Goal: Find contact information: Find contact information

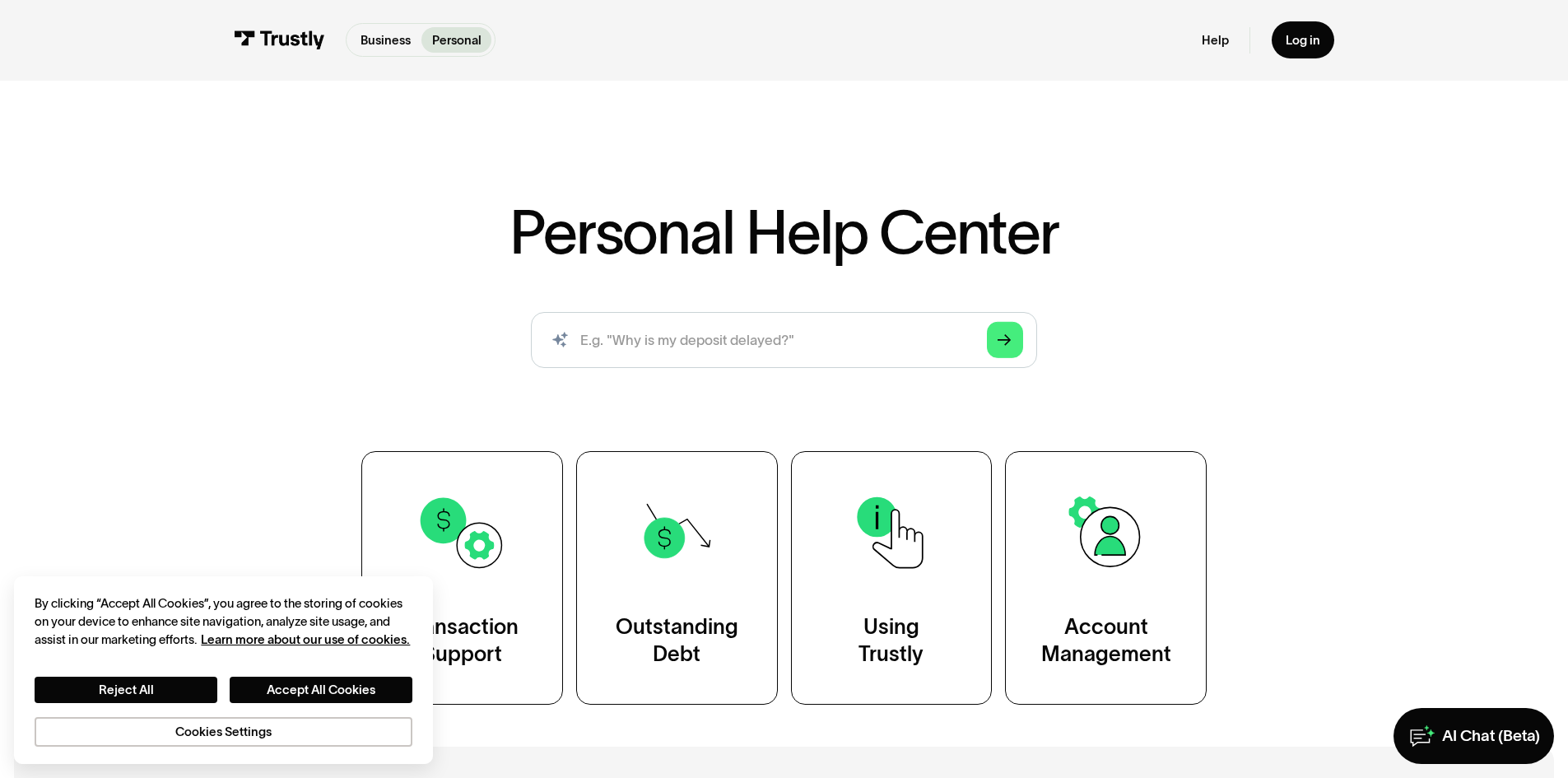
click at [178, 298] on div "Personal Help Center AI-powered search ( 1 / 4 ) Type your question and our sma…" at bounding box center [784, 397] width 1568 height 614
click at [202, 689] on button "Reject All" at bounding box center [125, 690] width 183 height 26
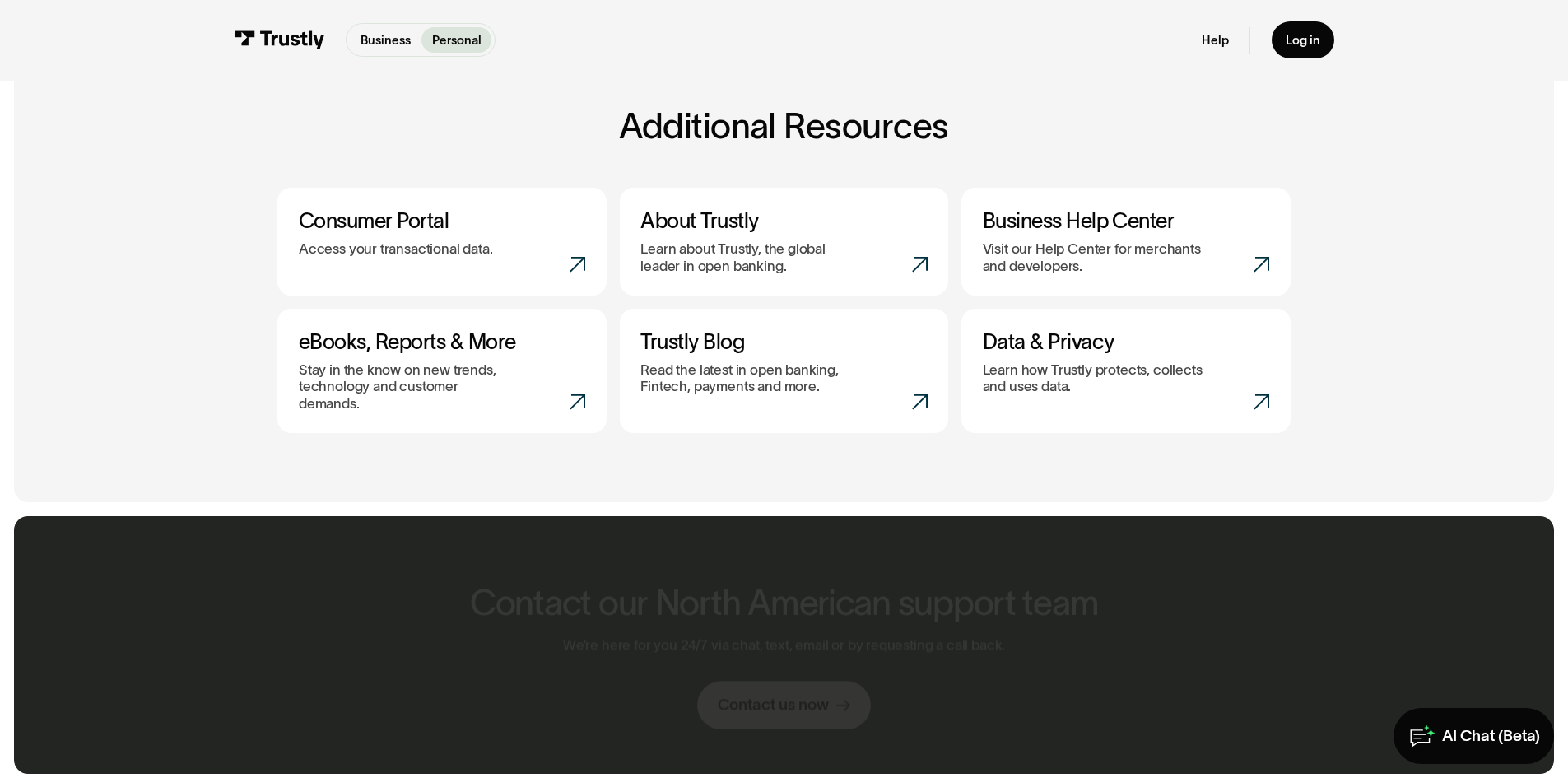
scroll to position [741, 0]
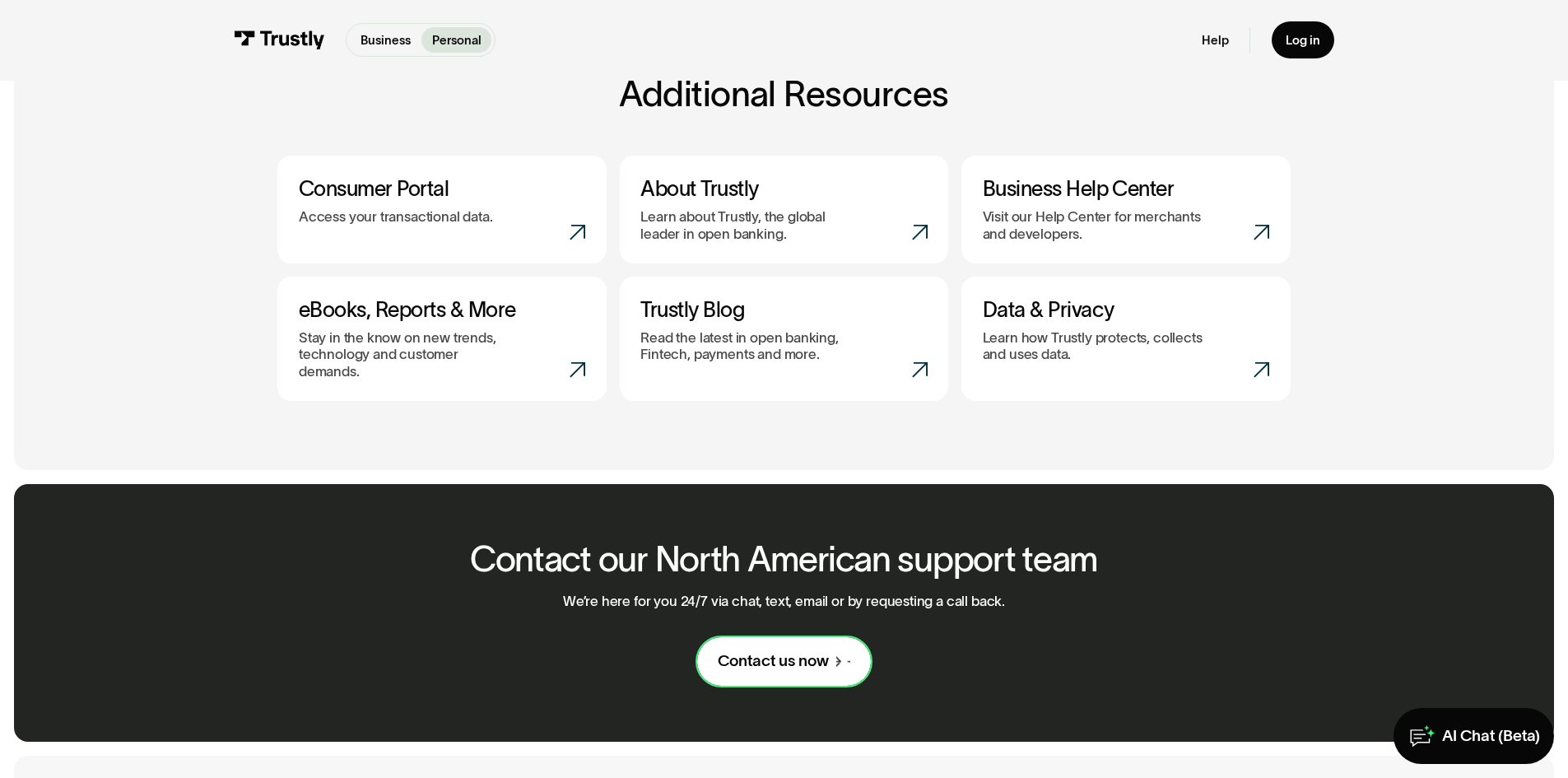
click at [782, 666] on link "Contact us now" at bounding box center [784, 661] width 174 height 48
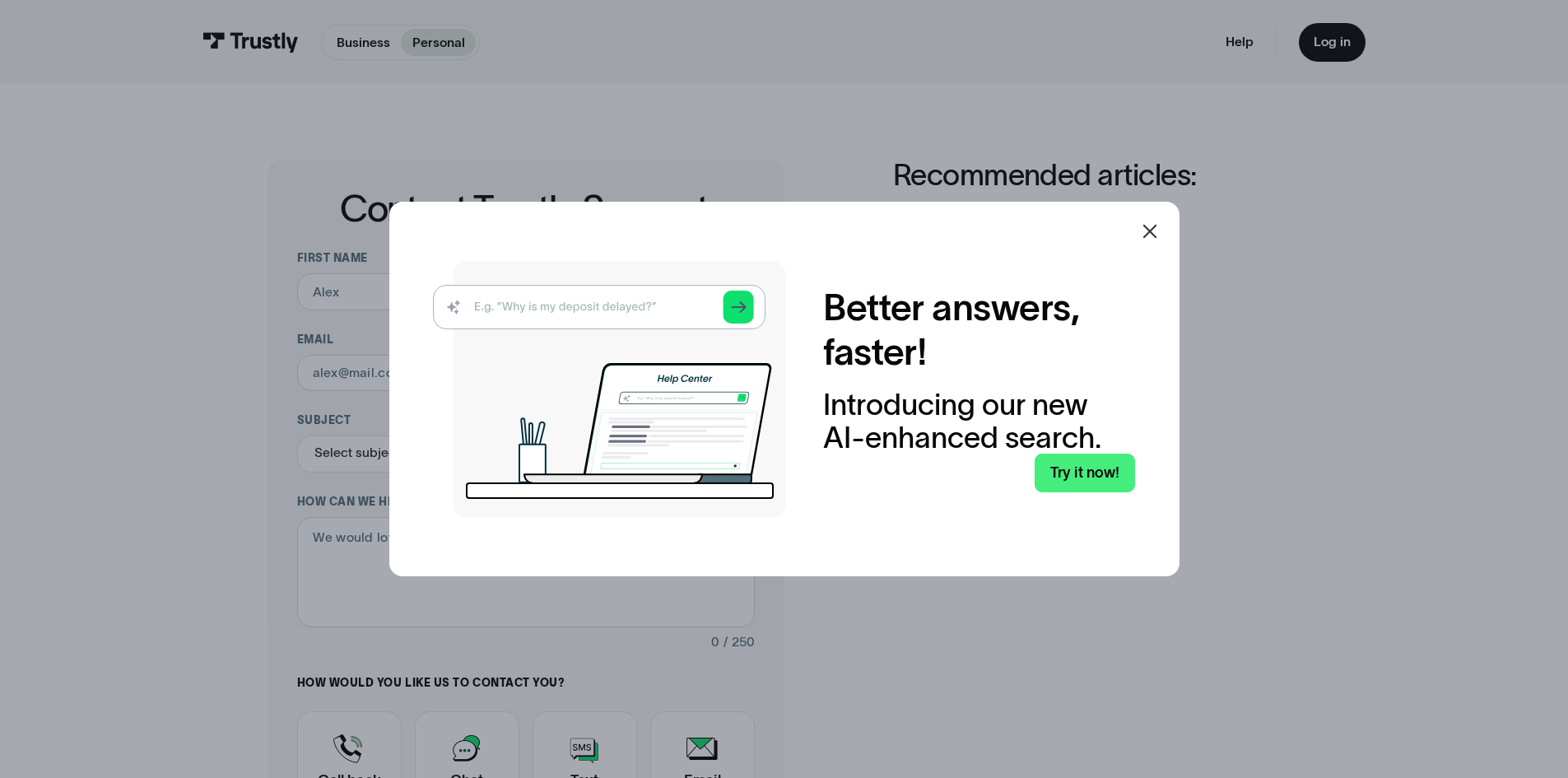
click at [1155, 233] on icon at bounding box center [1149, 231] width 20 height 20
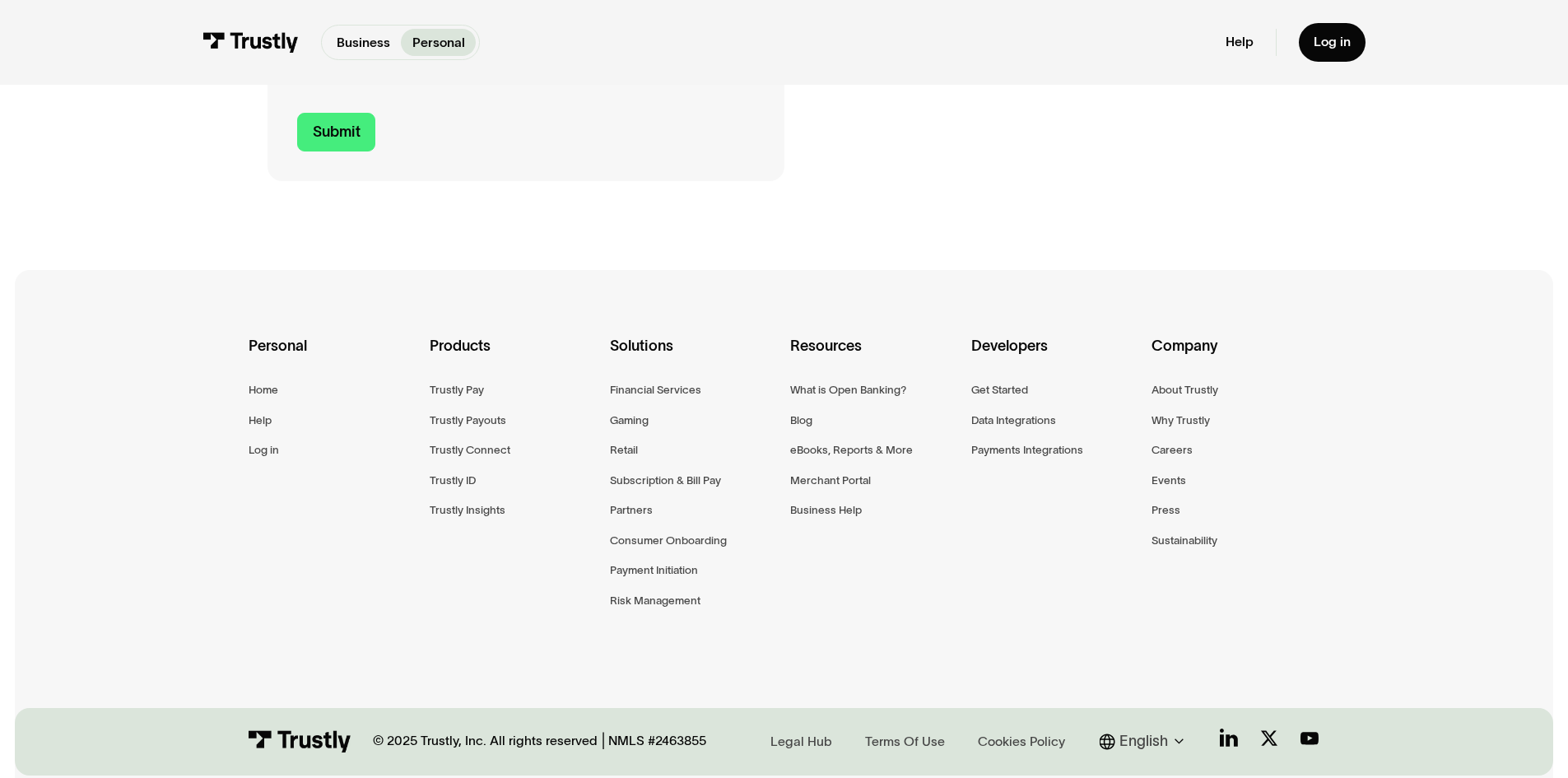
scroll to position [897, 0]
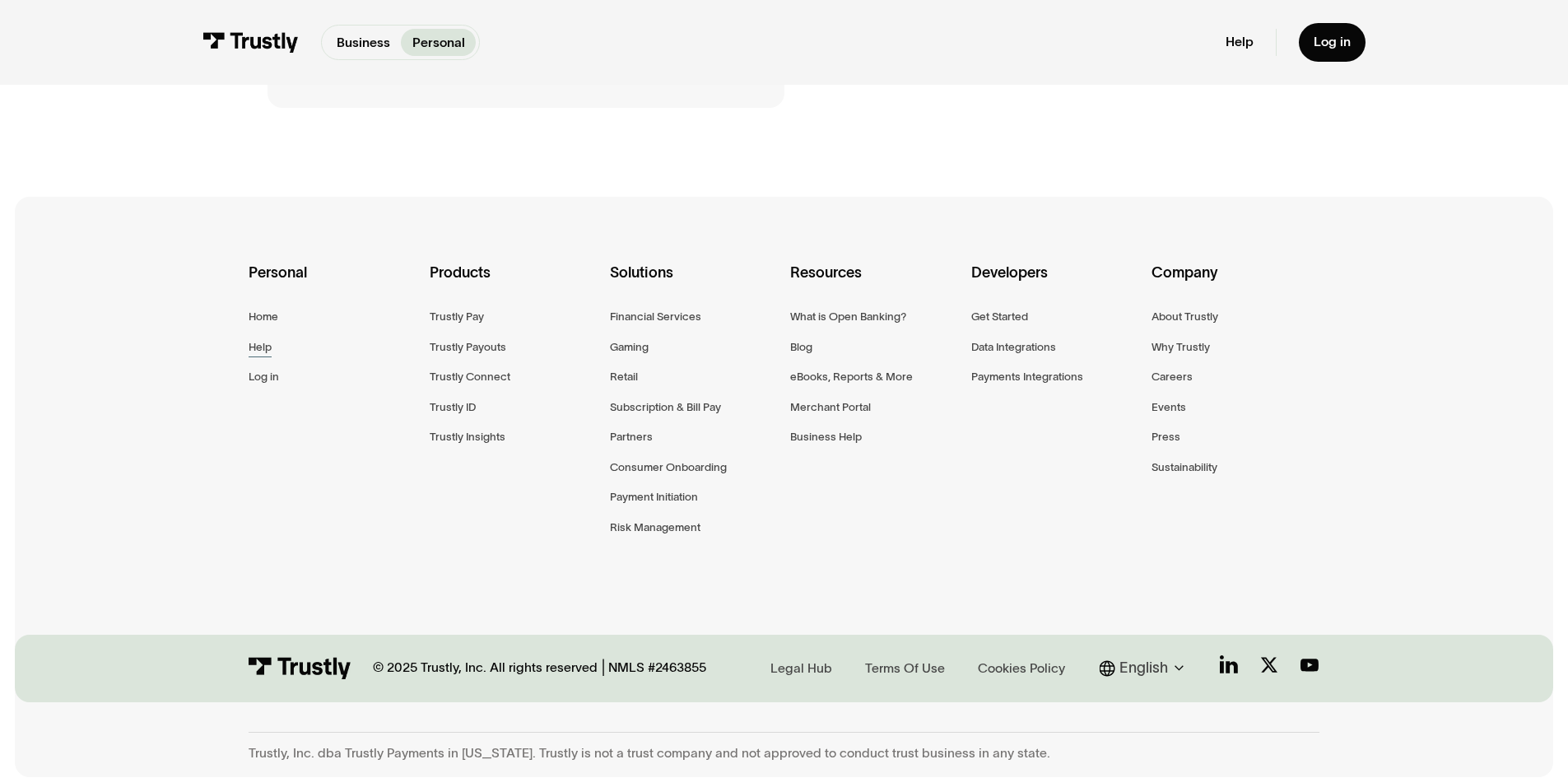
click at [259, 349] on div "Help" at bounding box center [259, 347] width 23 height 19
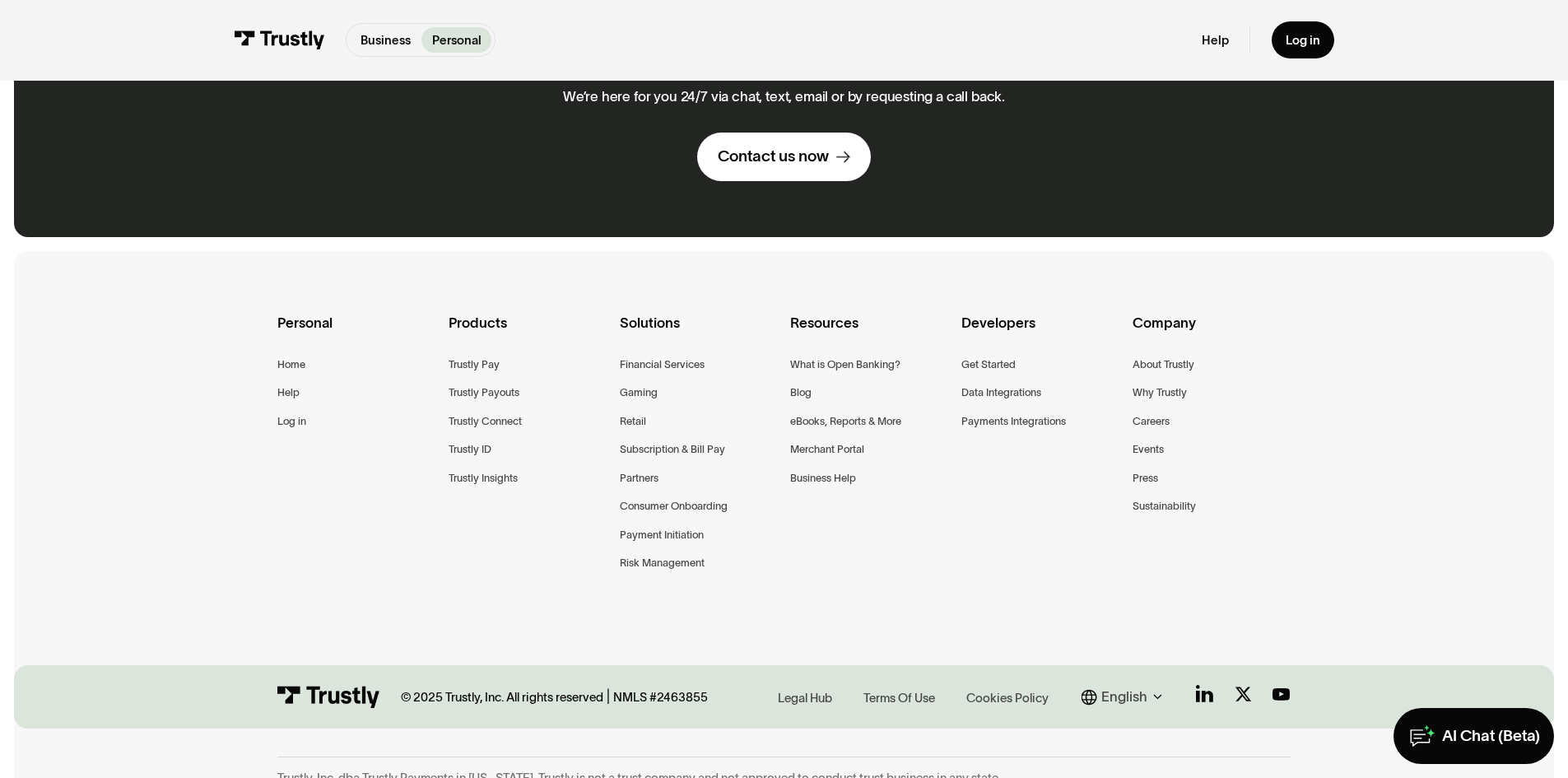
scroll to position [1254, 0]
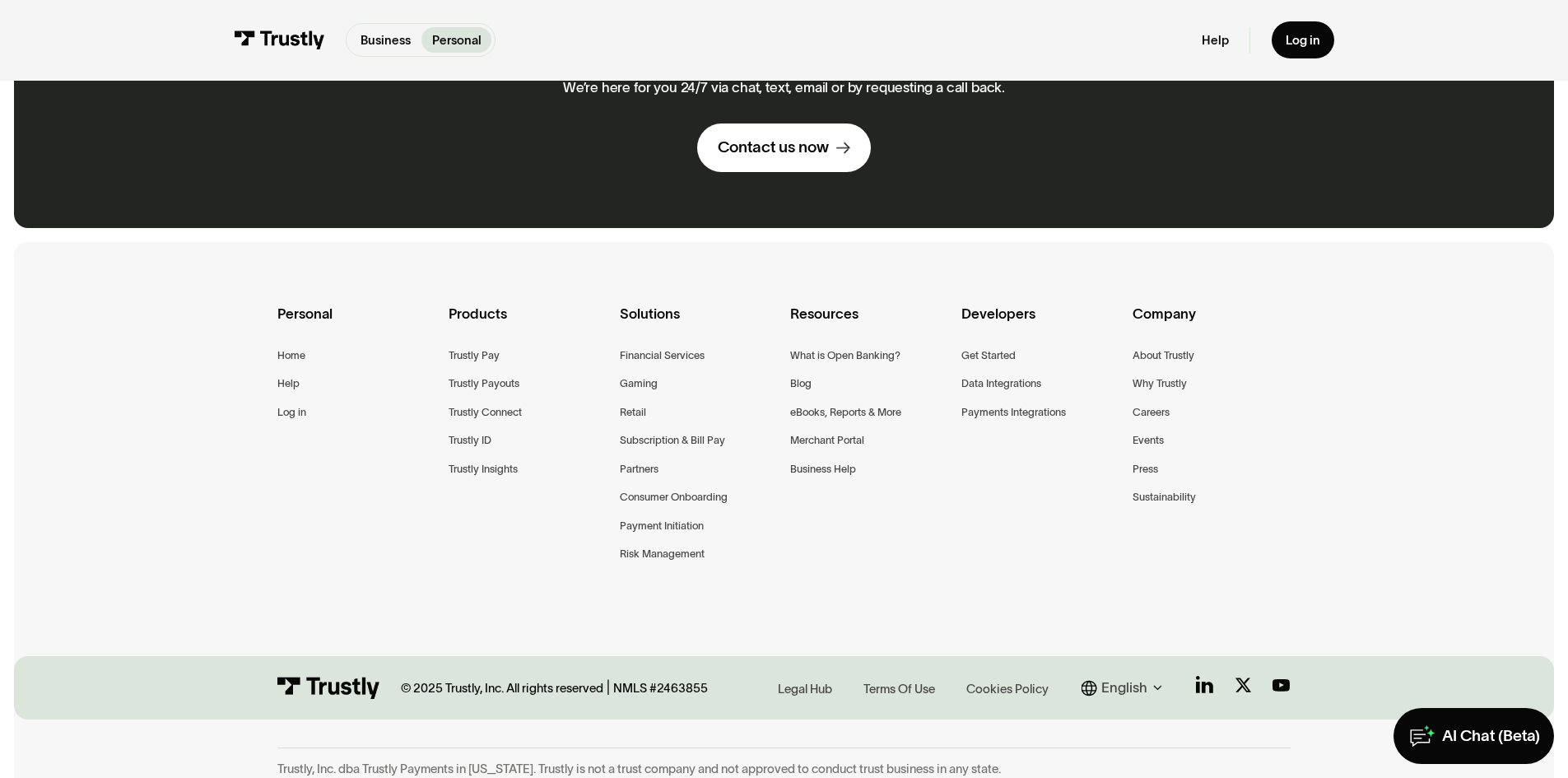
click at [1158, 678] on icon at bounding box center [1157, 688] width 20 height 20
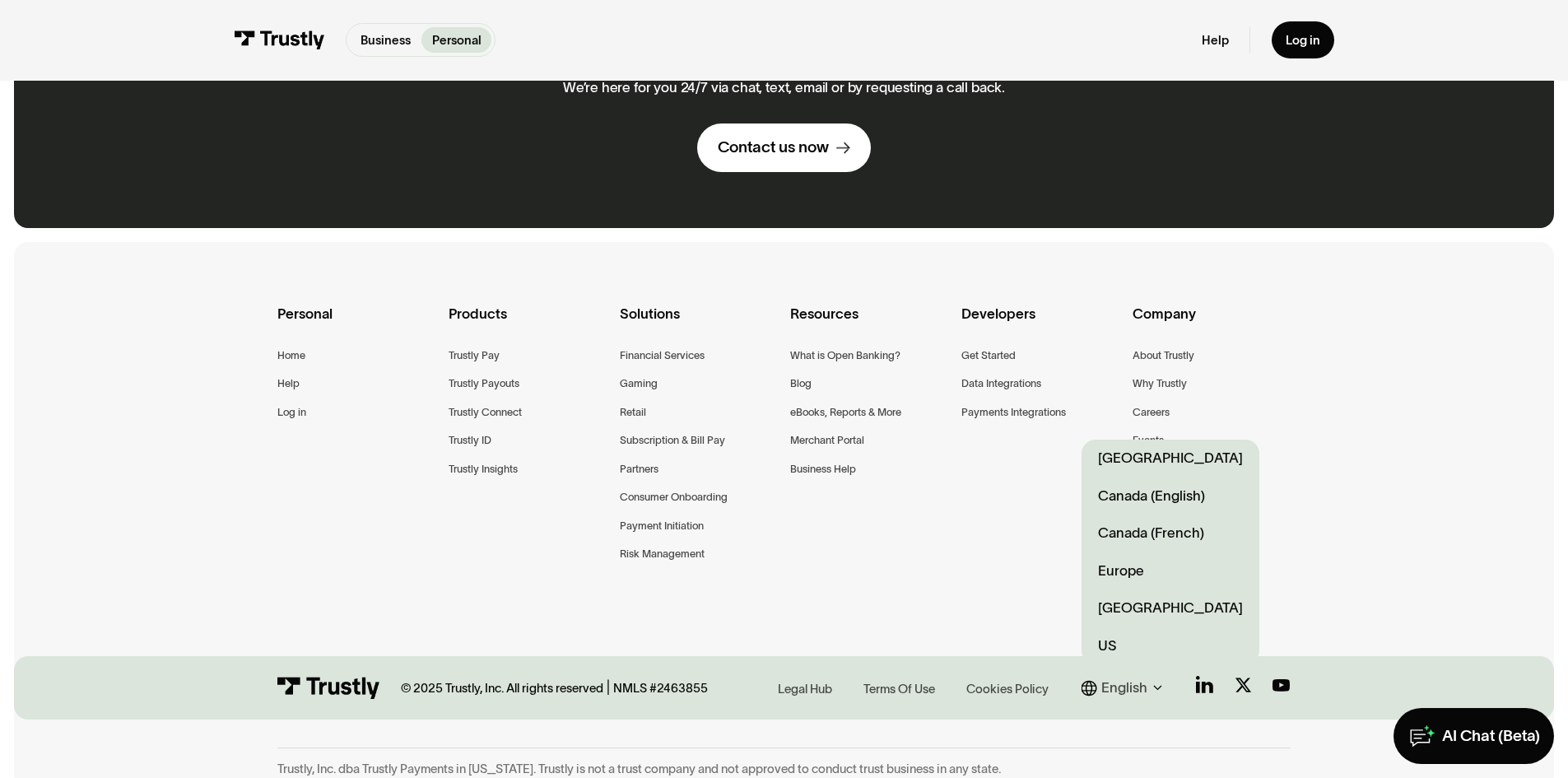
click at [1109, 632] on link "US" at bounding box center [1169, 646] width 178 height 37
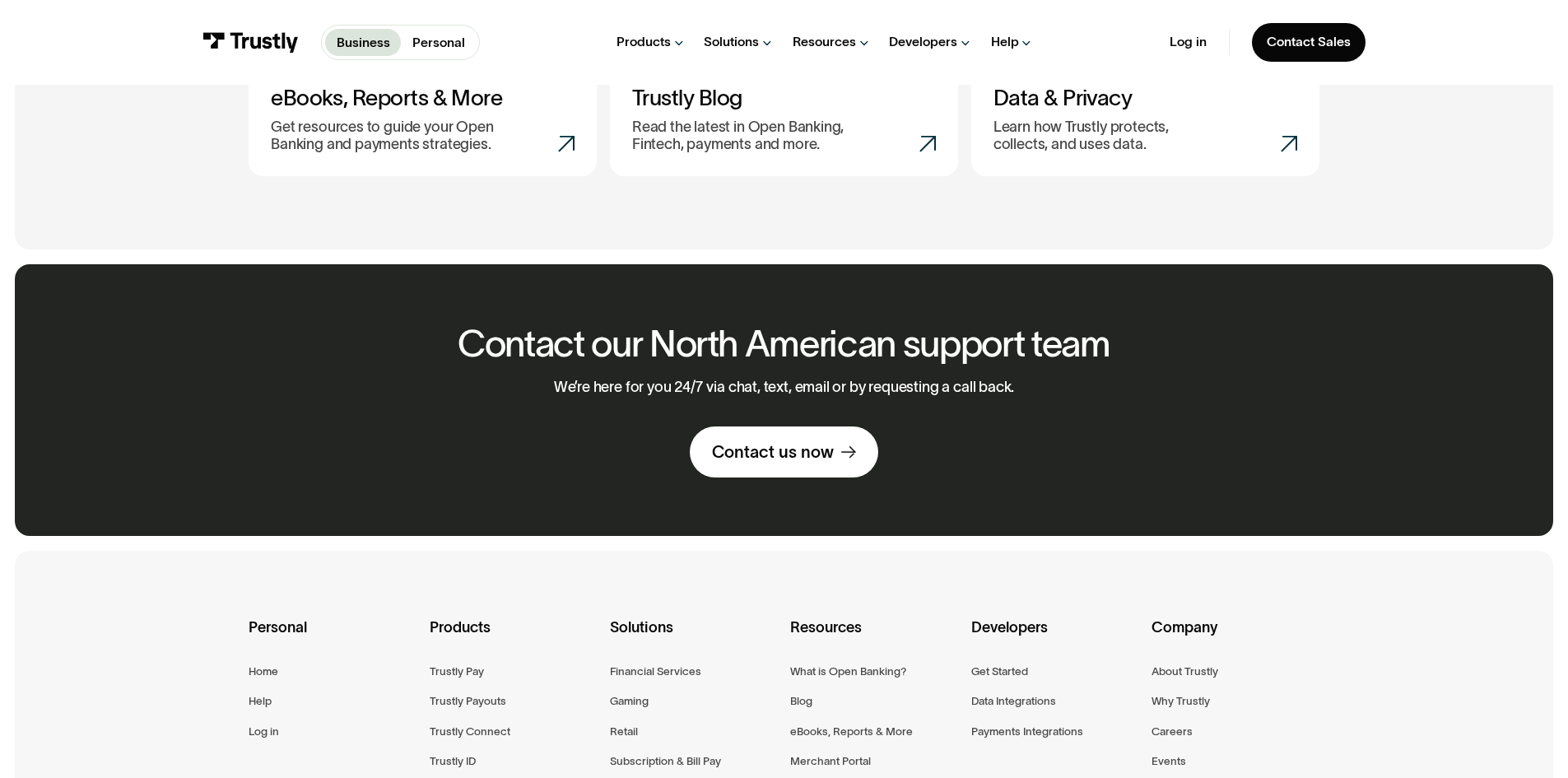
scroll to position [988, 0]
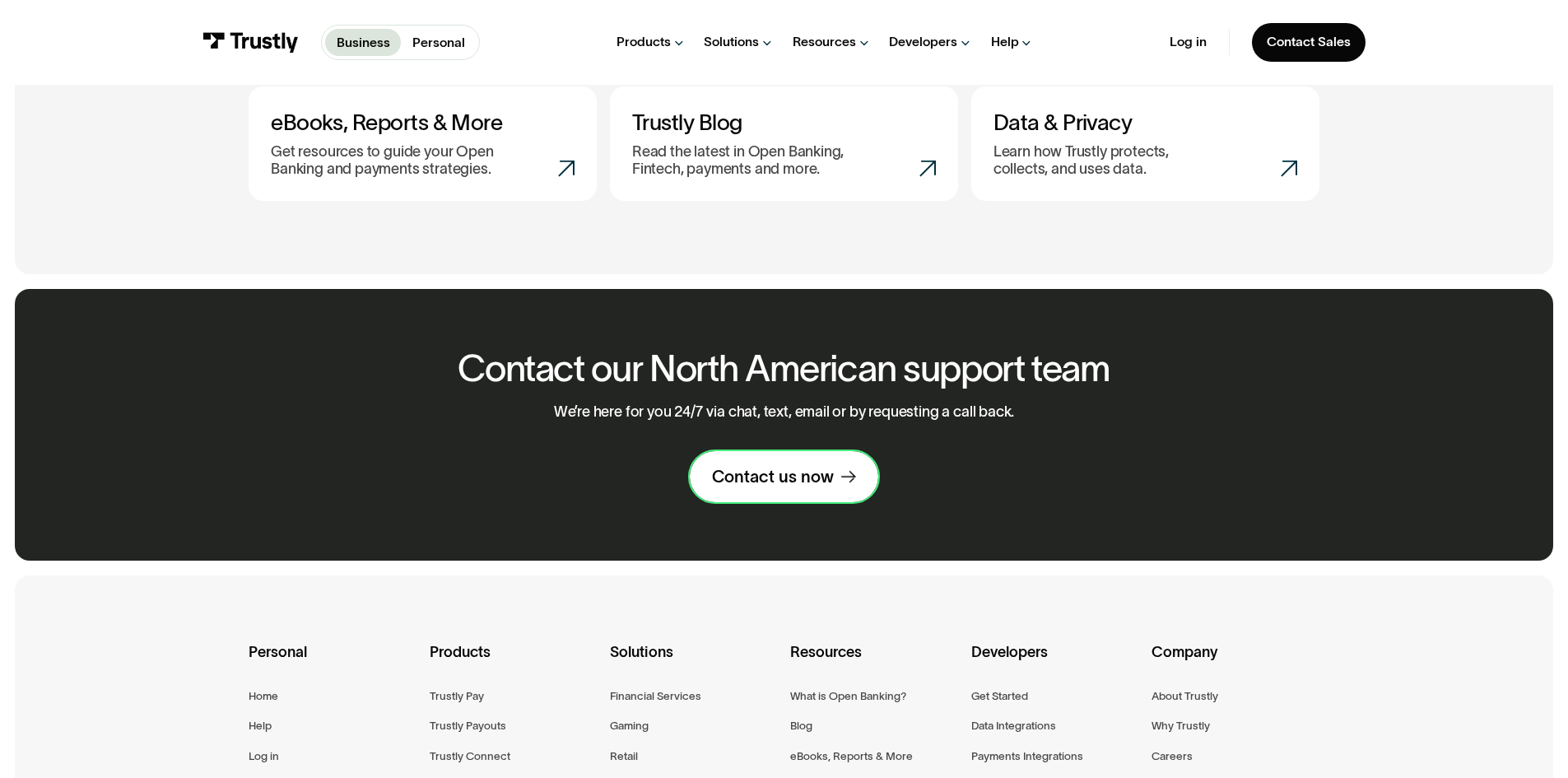
click at [777, 469] on link "Contact us now" at bounding box center [784, 476] width 189 height 51
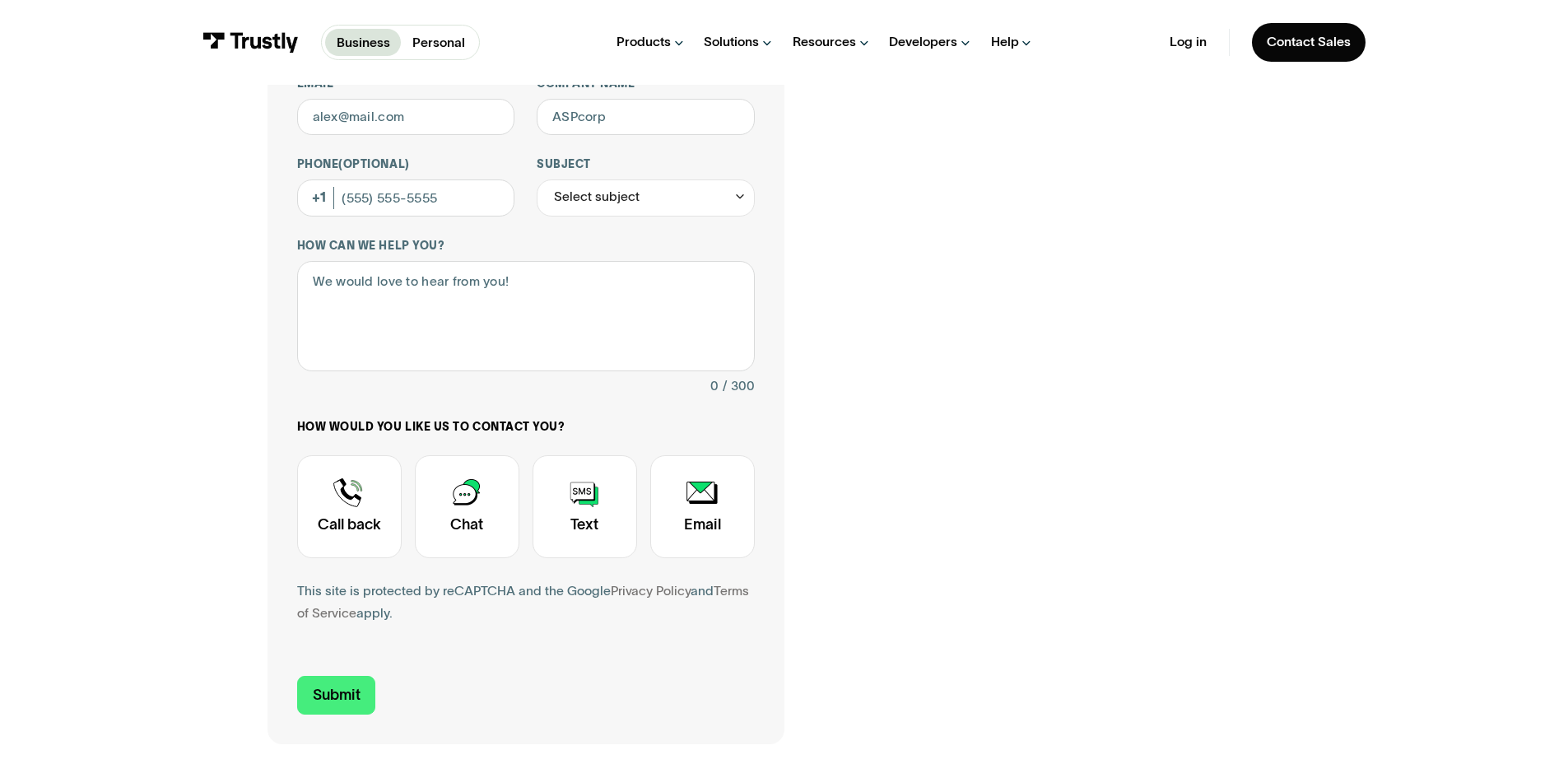
scroll to position [329, 0]
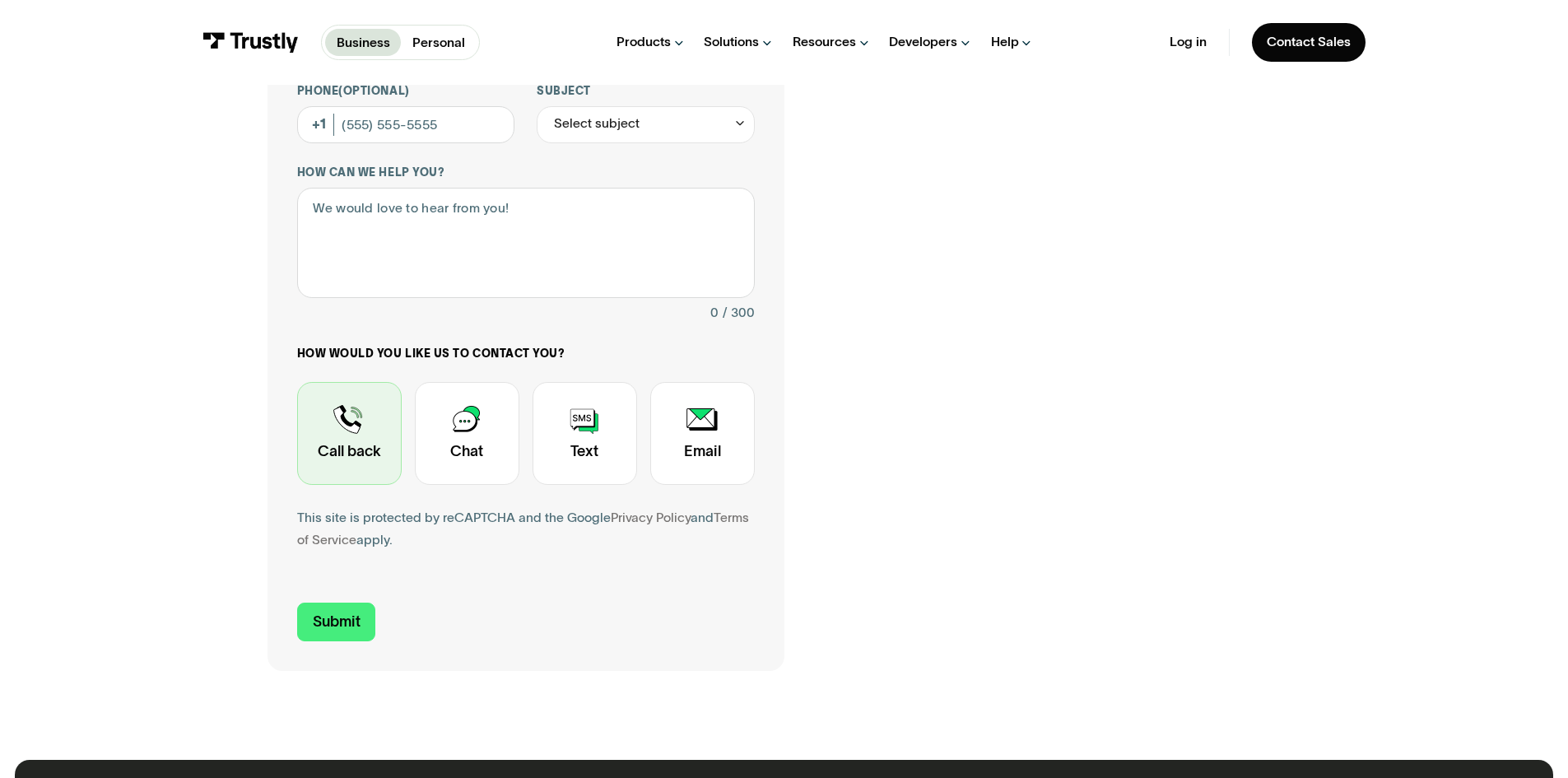
click at [356, 428] on div "Contact Trustly Support" at bounding box center [349, 433] width 104 height 103
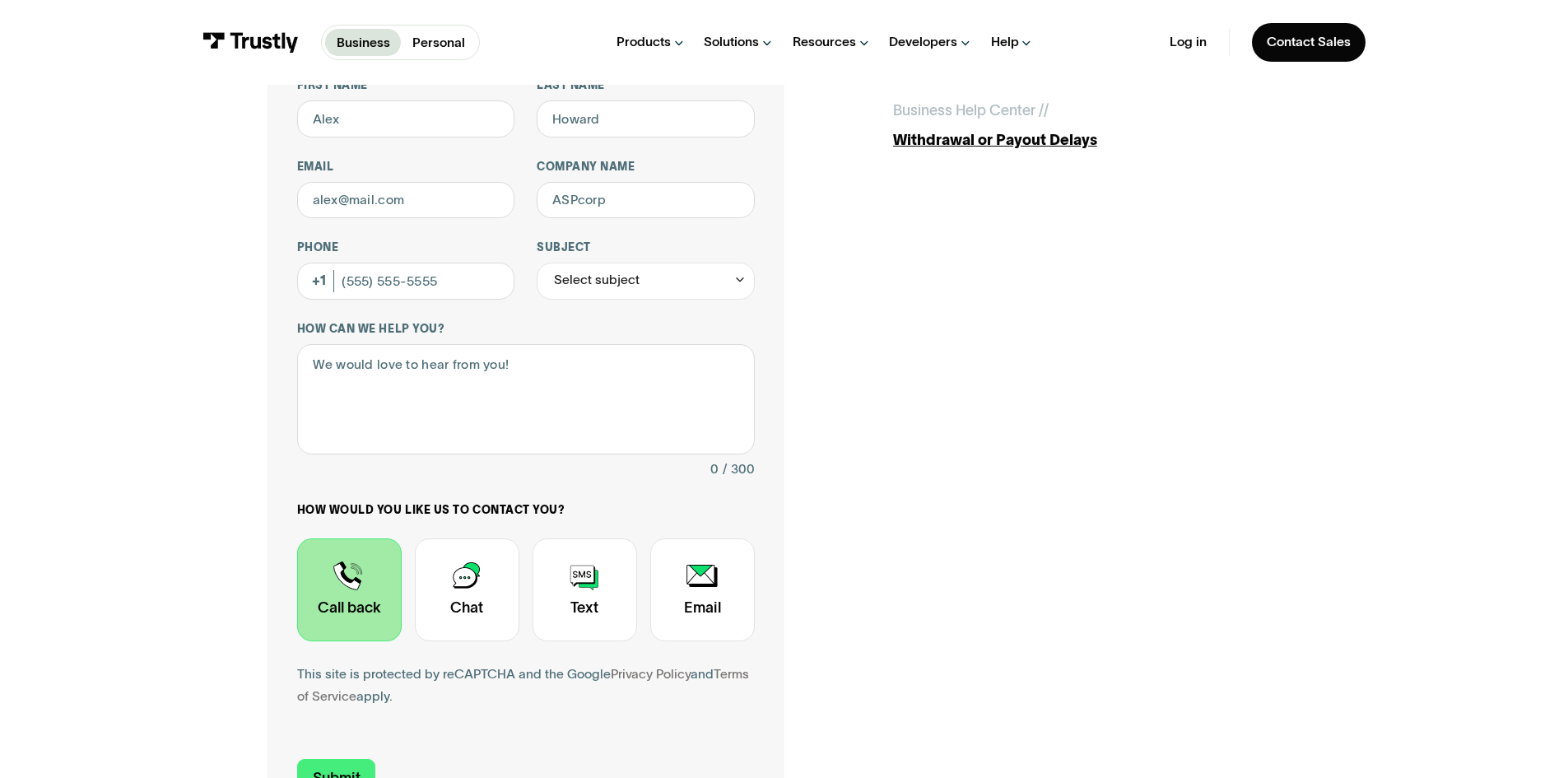
scroll to position [0, 0]
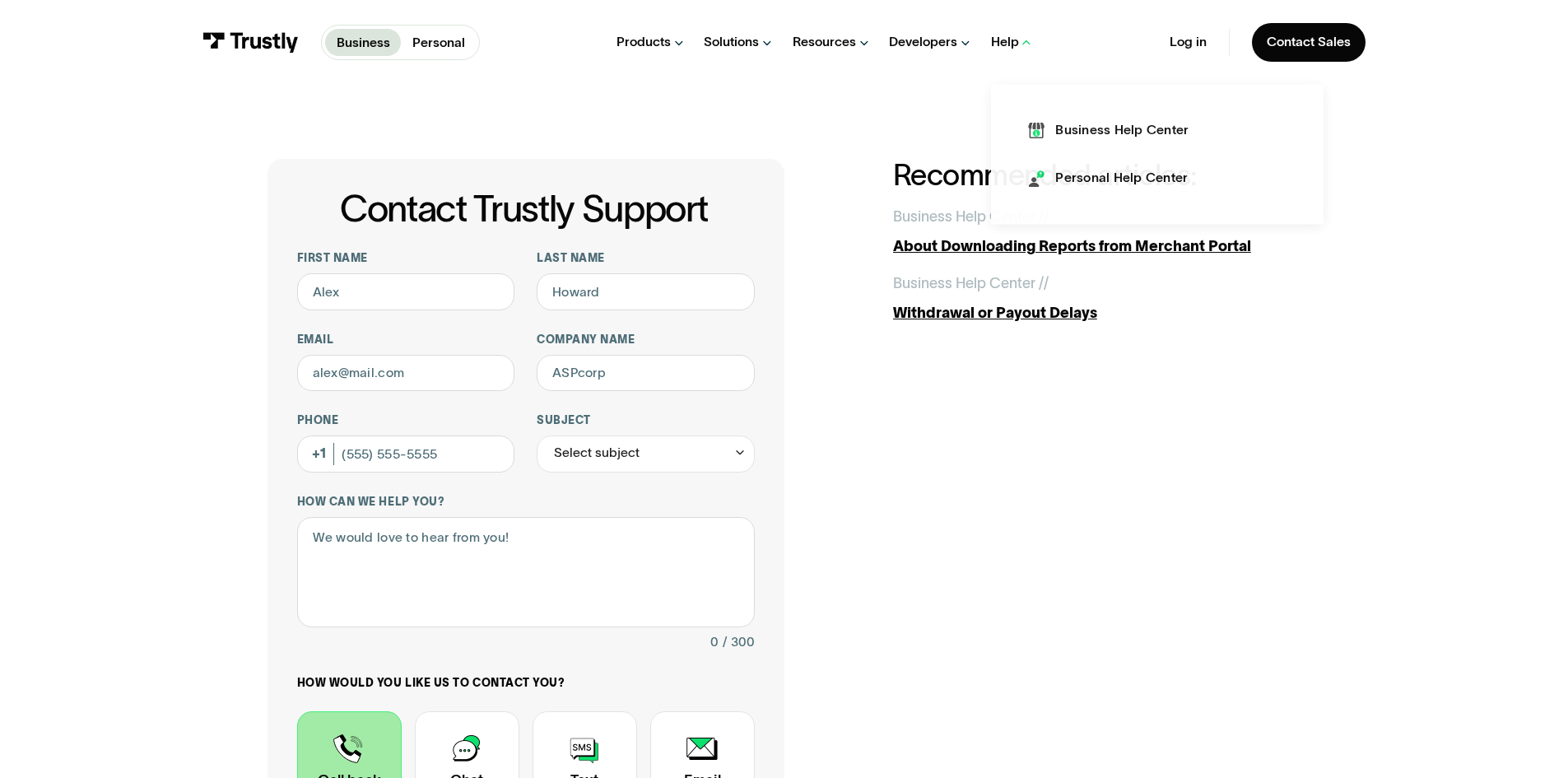
click at [1020, 40] on icon at bounding box center [1026, 42] width 13 height 14
click at [1020, 40] on icon at bounding box center [1026, 43] width 13 height 14
click at [1089, 184] on div "Personal Help Center" at bounding box center [1121, 178] width 133 height 18
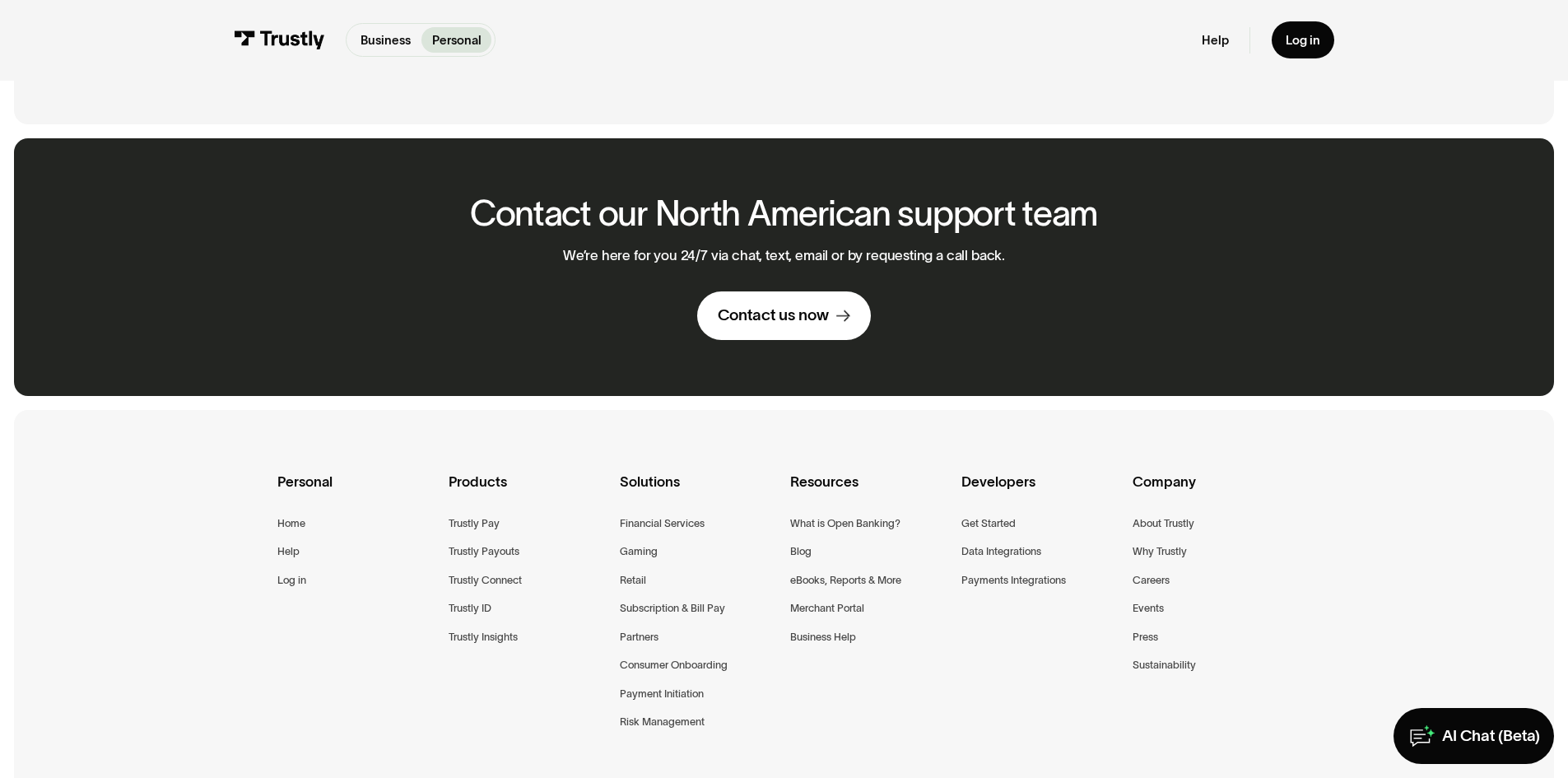
scroll to position [1153, 0]
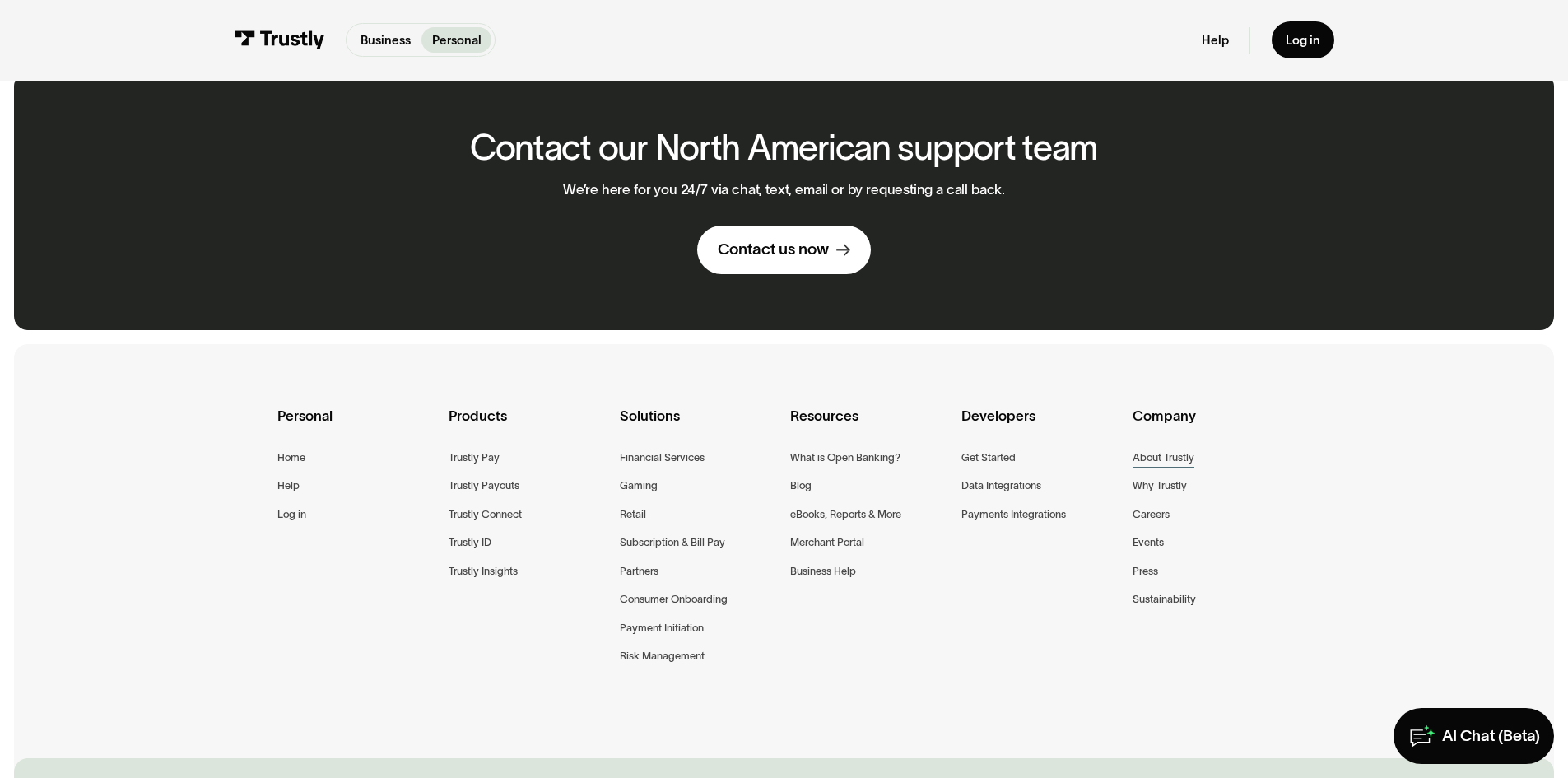
click at [1186, 449] on div "About Trustly" at bounding box center [1163, 457] width 61 height 18
